Goal: Transaction & Acquisition: Subscribe to service/newsletter

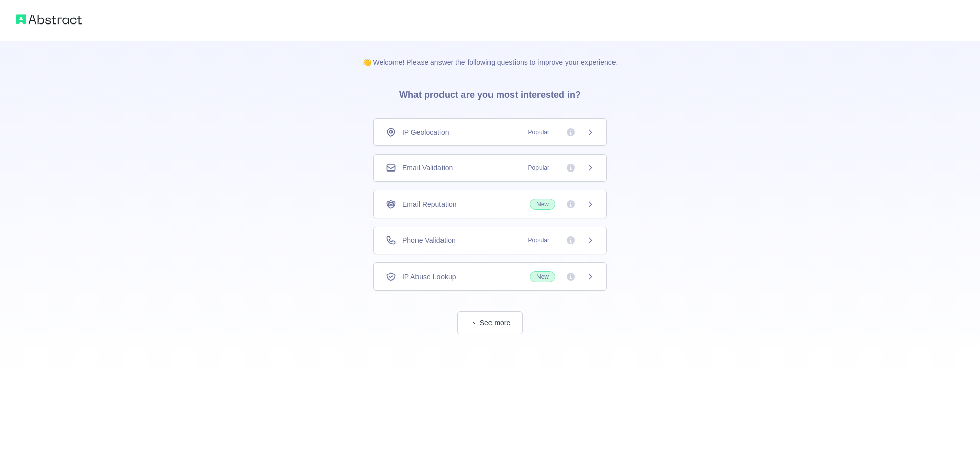
click at [565, 129] on span "Popular" at bounding box center [558, 132] width 72 height 10
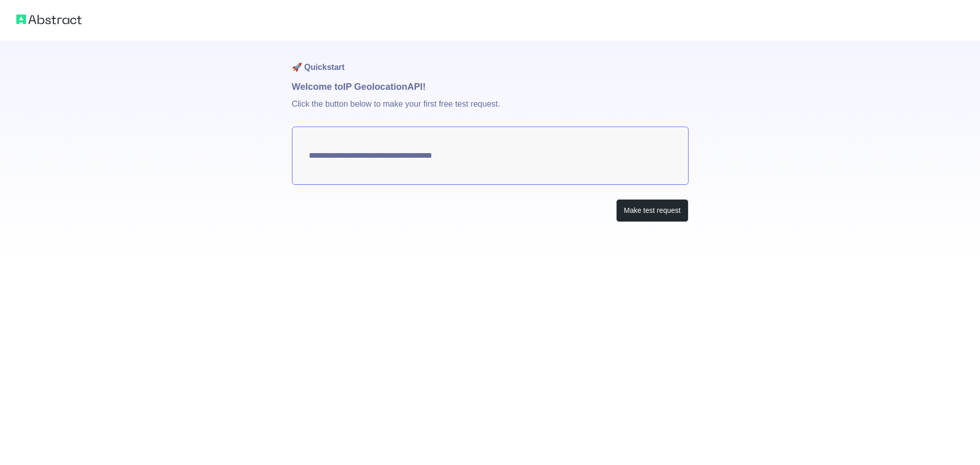
type textarea "**********"
click at [651, 208] on button "Make test request" at bounding box center [652, 210] width 72 height 23
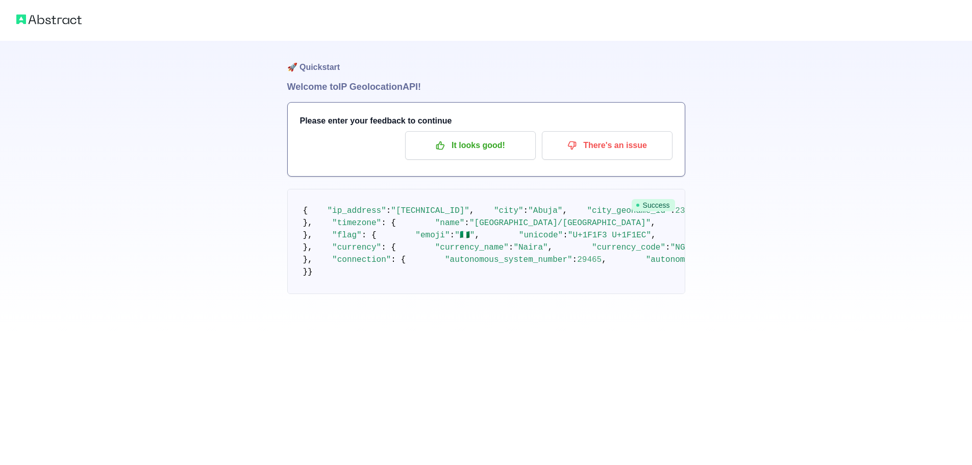
scroll to position [51, 0]
click at [442, 140] on icon "button" at bounding box center [440, 145] width 10 height 10
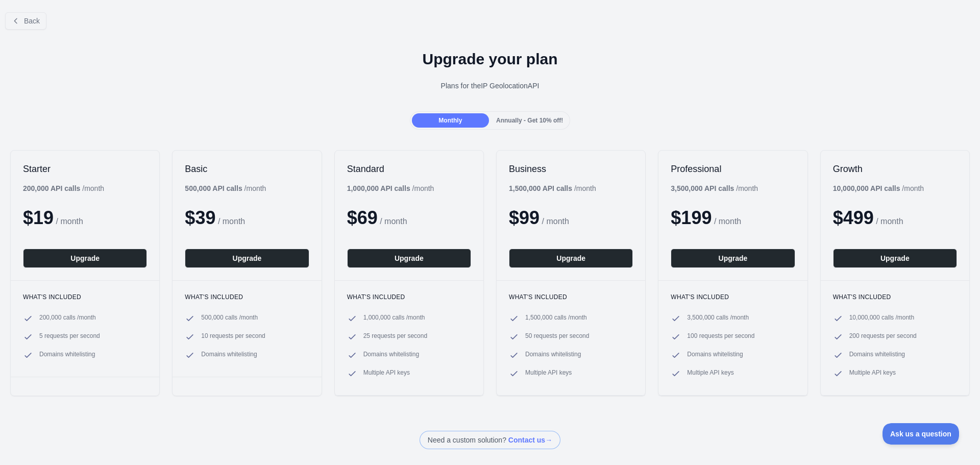
click at [505, 119] on span "Annually - Get 10% off!" at bounding box center [529, 120] width 67 height 7
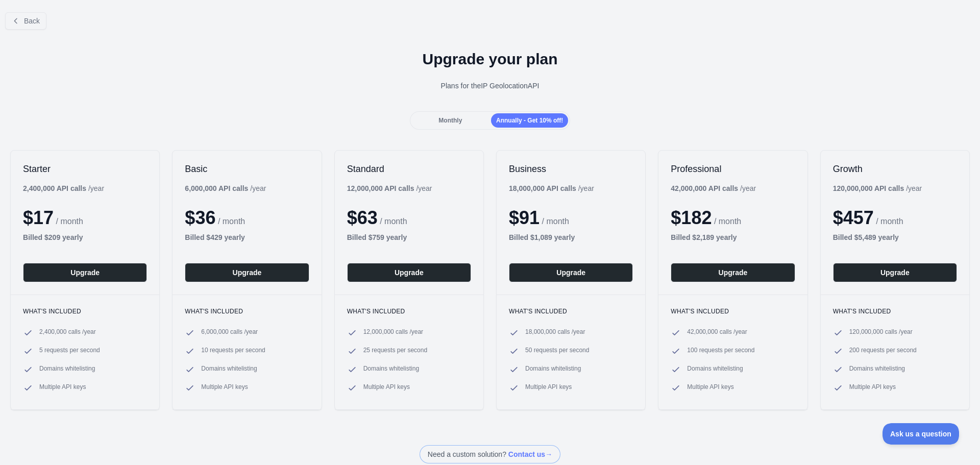
drag, startPoint x: 467, startPoint y: 122, endPoint x: 438, endPoint y: 113, distance: 30.7
click at [467, 122] on div "Monthly" at bounding box center [450, 120] width 77 height 14
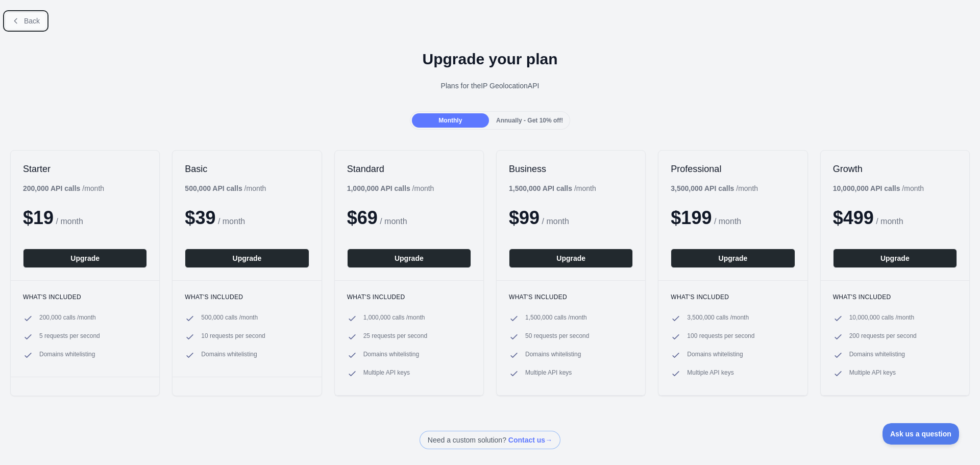
click at [22, 21] on button "Back" at bounding box center [25, 20] width 41 height 17
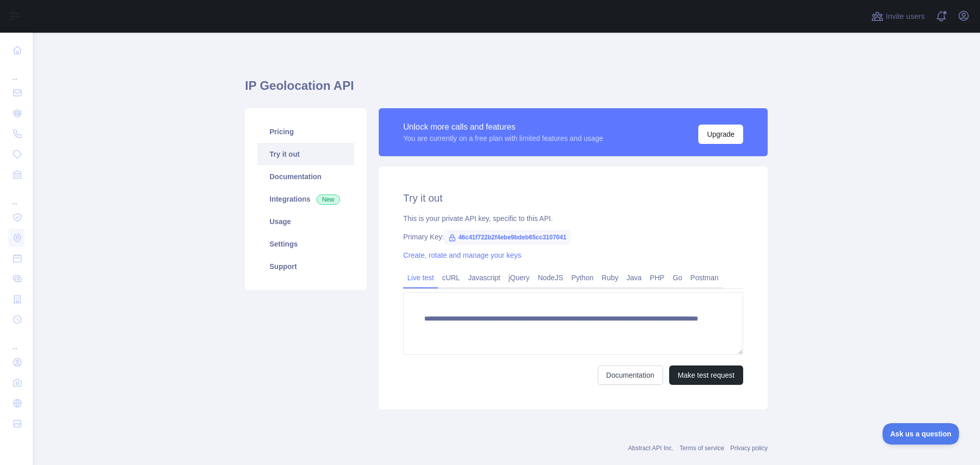
click at [318, 151] on link "Try it out" at bounding box center [305, 154] width 97 height 22
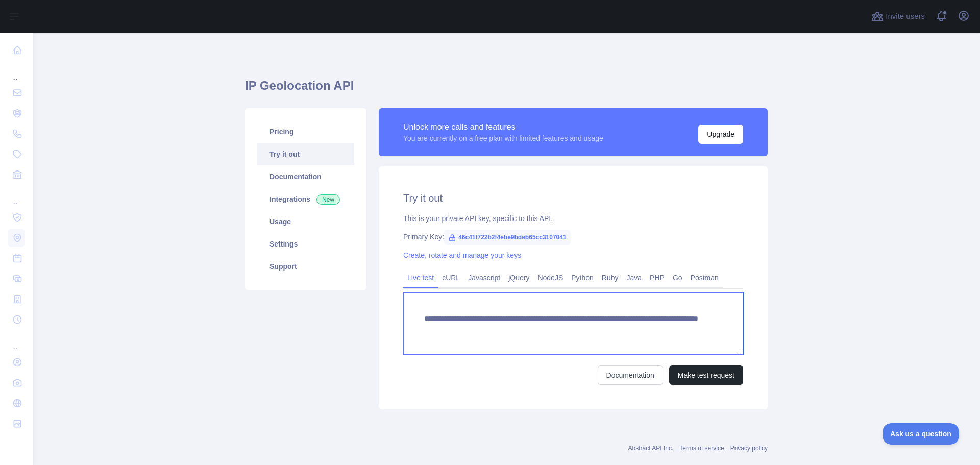
drag, startPoint x: 568, startPoint y: 327, endPoint x: 418, endPoint y: 318, distance: 149.8
click at [418, 318] on textarea "**********" at bounding box center [573, 323] width 340 height 62
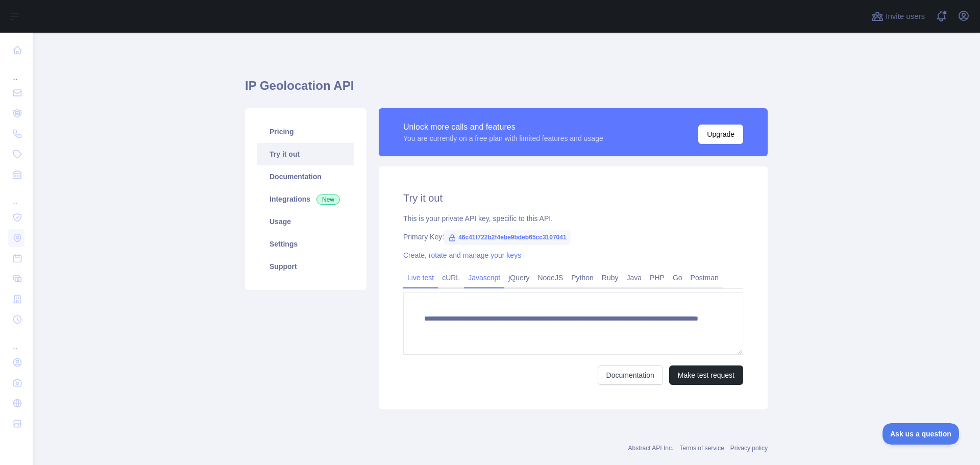
click at [484, 277] on link "Javascript" at bounding box center [484, 277] width 40 height 16
